Goal: Navigation & Orientation: Find specific page/section

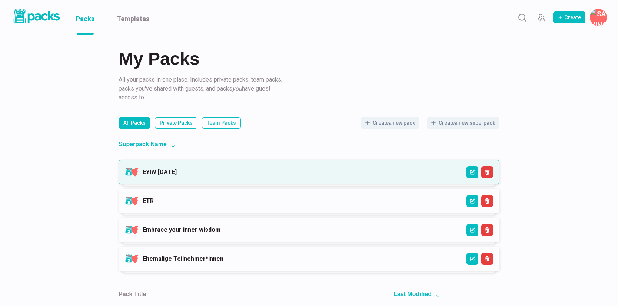
click at [177, 173] on link "EYIW [DATE]" at bounding box center [160, 171] width 34 height 7
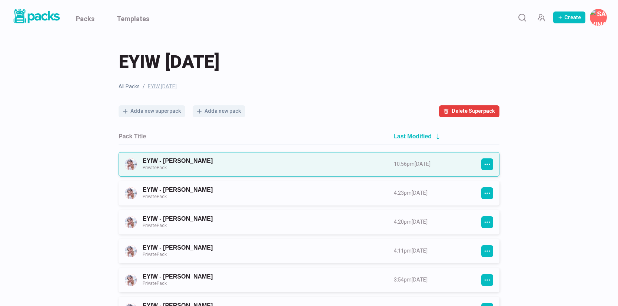
click at [233, 169] on link "EYIW - [PERSON_NAME] Private Pack" at bounding box center [262, 164] width 238 height 14
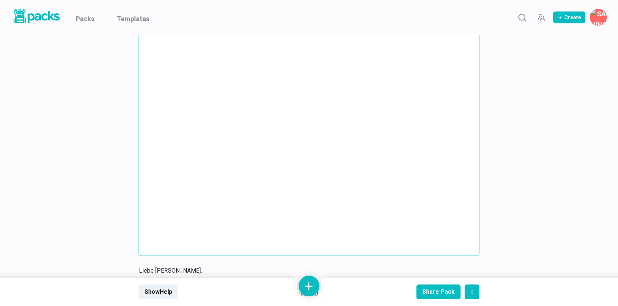
scroll to position [997, 0]
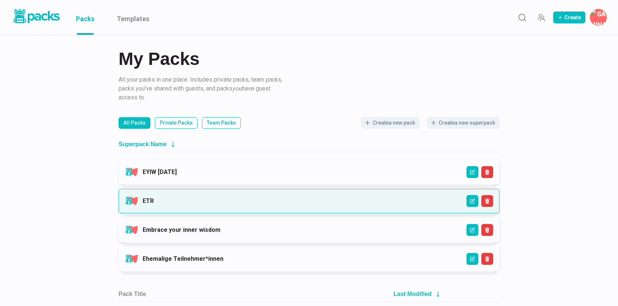
click at [146, 197] on link "ETR" at bounding box center [148, 200] width 11 height 7
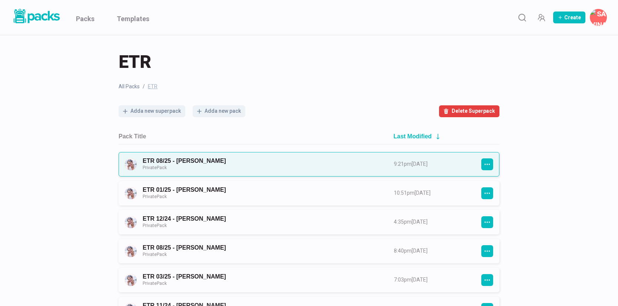
click at [189, 165] on link "ETR 08/25 - [PERSON_NAME] Private Pack" at bounding box center [262, 164] width 238 height 14
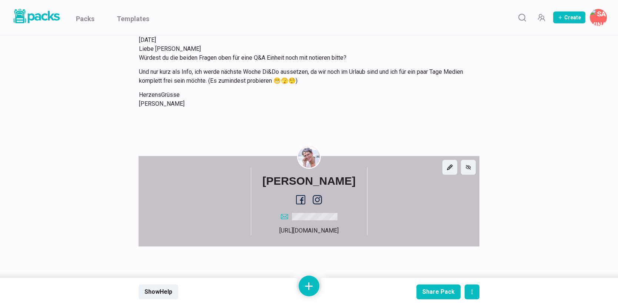
scroll to position [3679, 0]
